Goal: Understand site structure: Grasp the organization and layout of the website

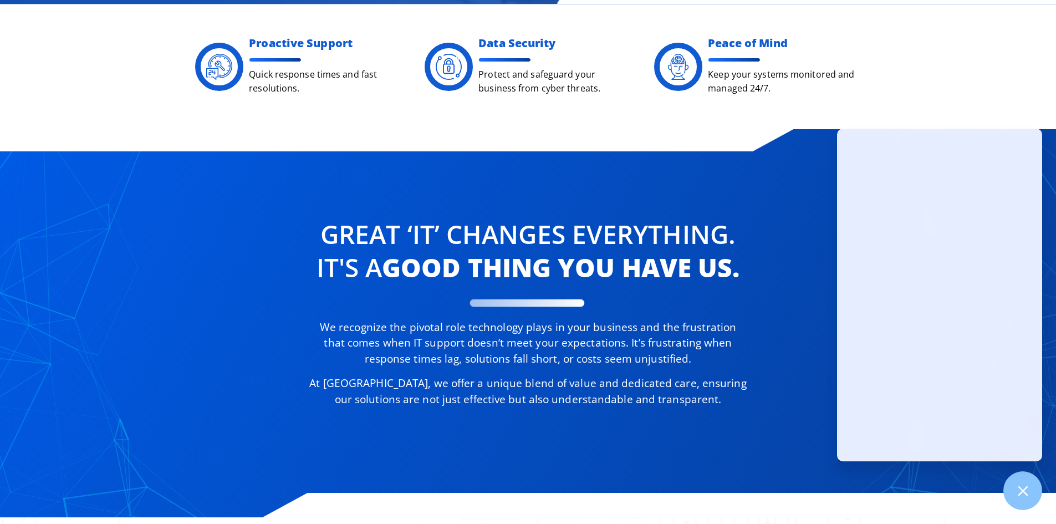
scroll to position [721, 0]
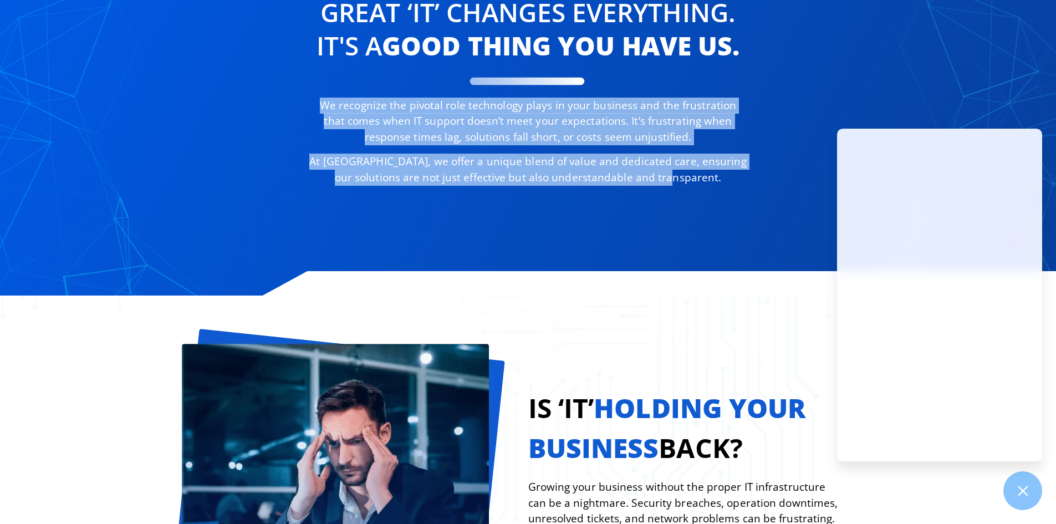
drag, startPoint x: 313, startPoint y: 104, endPoint x: 692, endPoint y: 180, distance: 386.2
click at [692, 180] on div "We recognize the pivotal role technology plays in your business and the frustra…" at bounding box center [527, 142] width 439 height 88
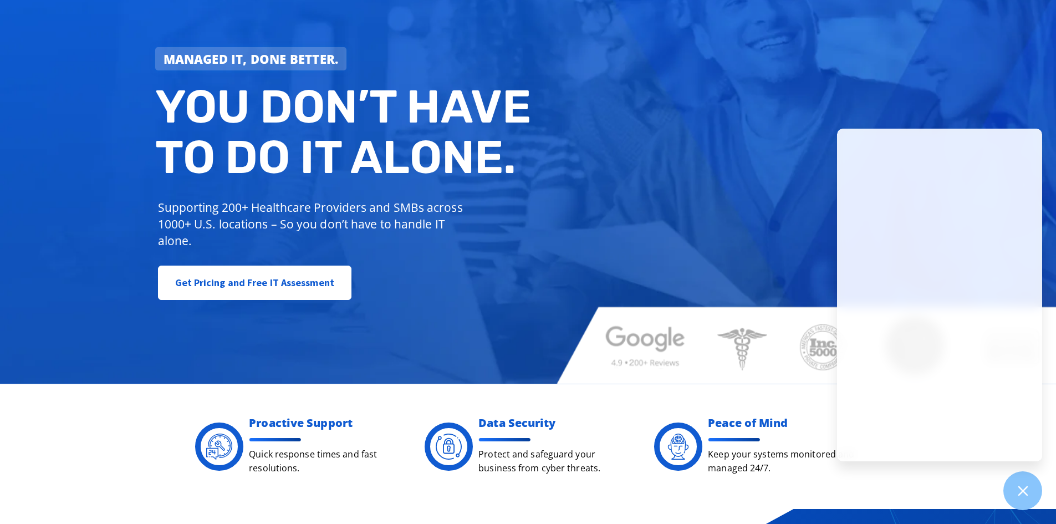
scroll to position [0, 0]
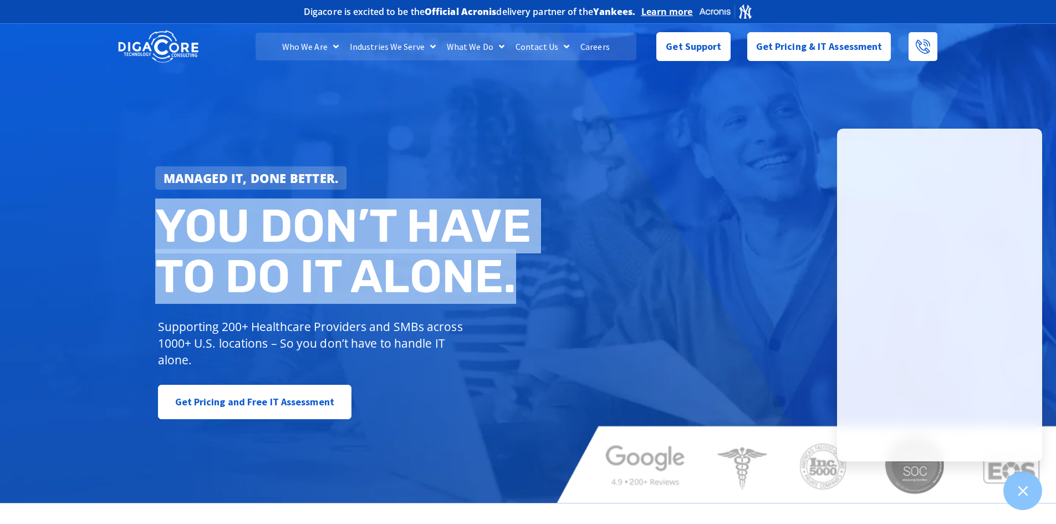
drag, startPoint x: 165, startPoint y: 208, endPoint x: 520, endPoint y: 287, distance: 364.0
click at [520, 287] on h2 "You don’t have to do IT alone." at bounding box center [345, 251] width 381 height 101
click at [379, 41] on link "Industries We Serve" at bounding box center [392, 47] width 97 height 28
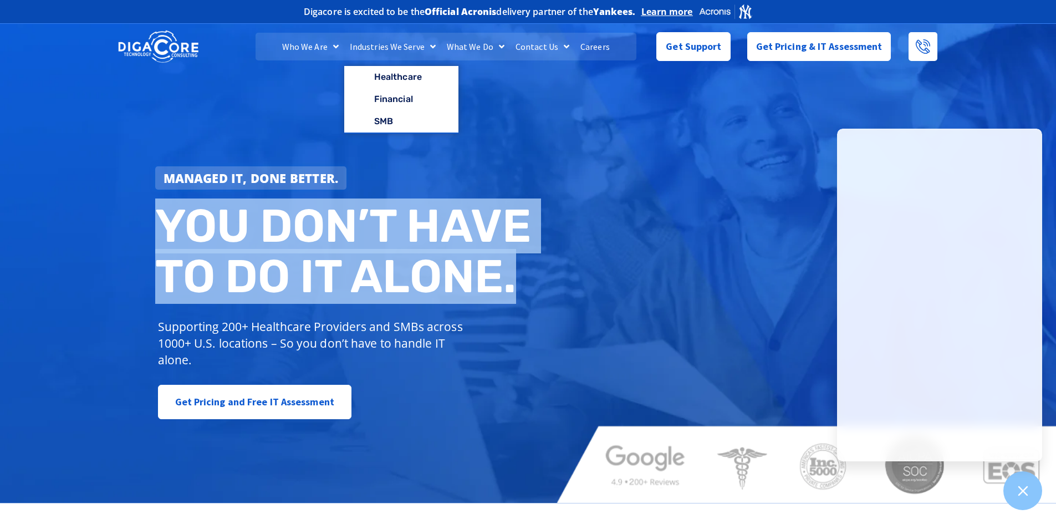
click at [490, 42] on link "What We Do" at bounding box center [475, 47] width 69 height 28
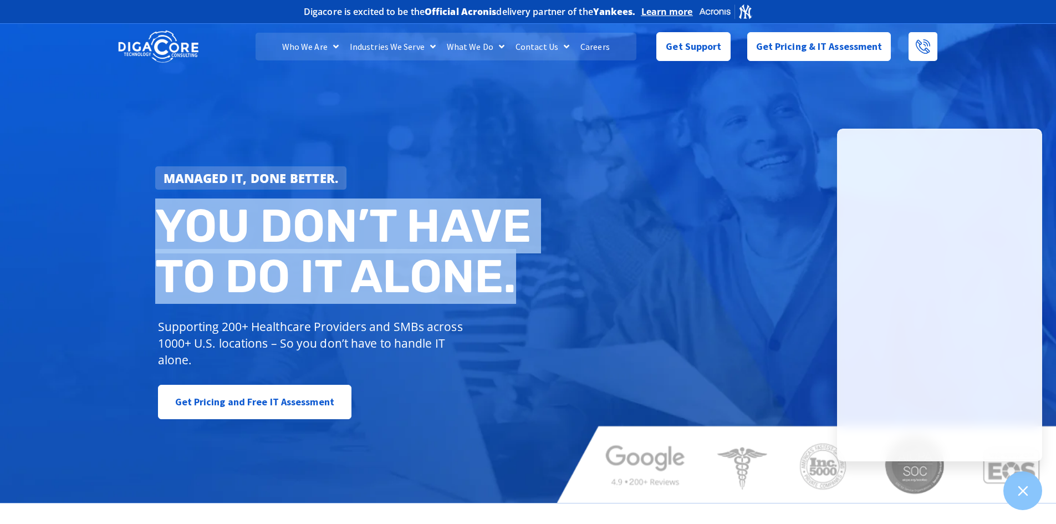
click at [367, 277] on h2 "You don’t have to do IT alone." at bounding box center [345, 251] width 381 height 101
